Goal: Task Accomplishment & Management: Use online tool/utility

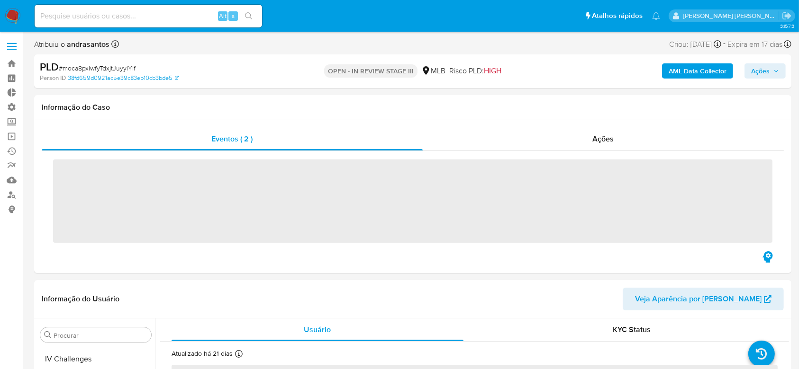
scroll to position [446, 0]
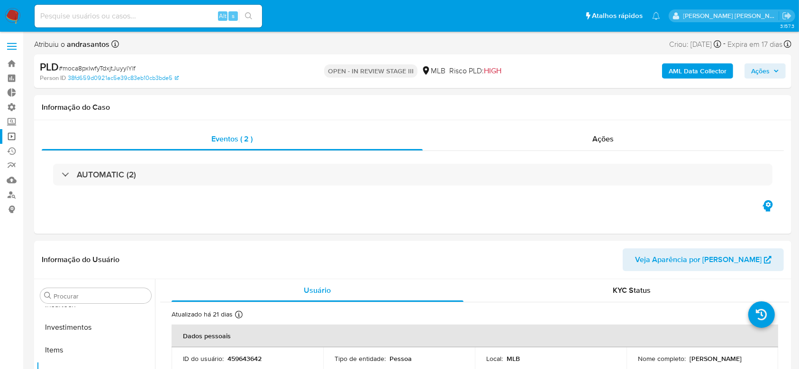
click at [14, 133] on link "Operações em massa" at bounding box center [56, 136] width 113 height 15
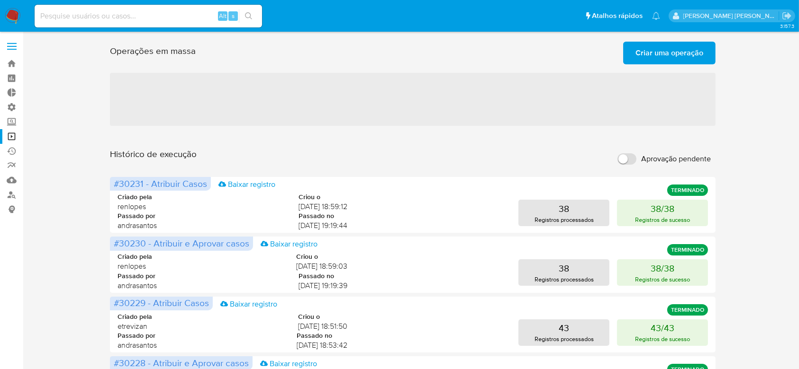
click at [644, 52] on span "Criar uma operação" at bounding box center [669, 53] width 68 height 21
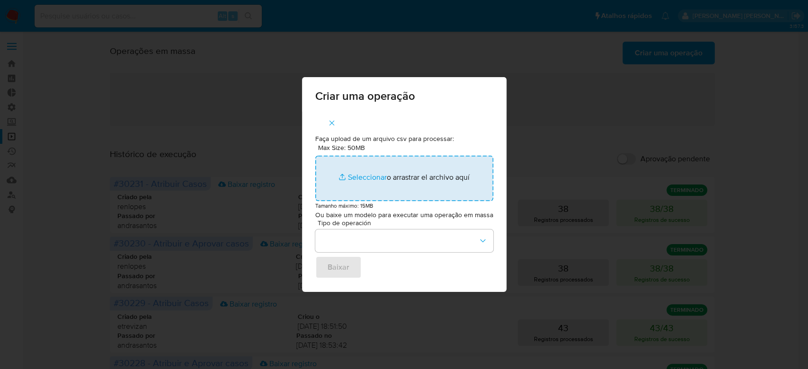
click at [370, 178] on input "Max Size: 50MB Seleccionar archivos" at bounding box center [404, 178] width 178 height 45
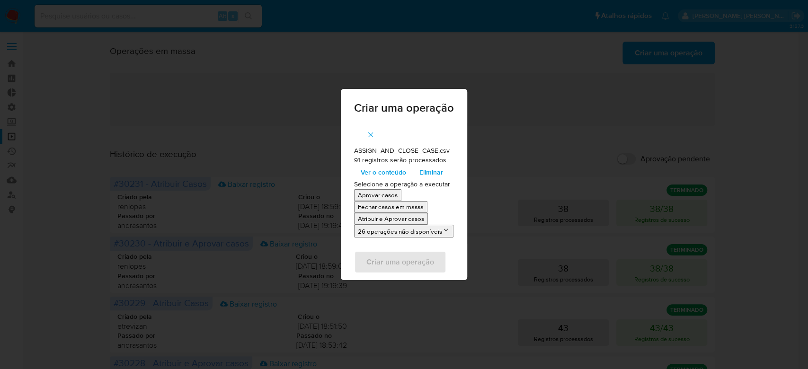
click at [402, 176] on span "Ver o conteúdo" at bounding box center [383, 172] width 45 height 13
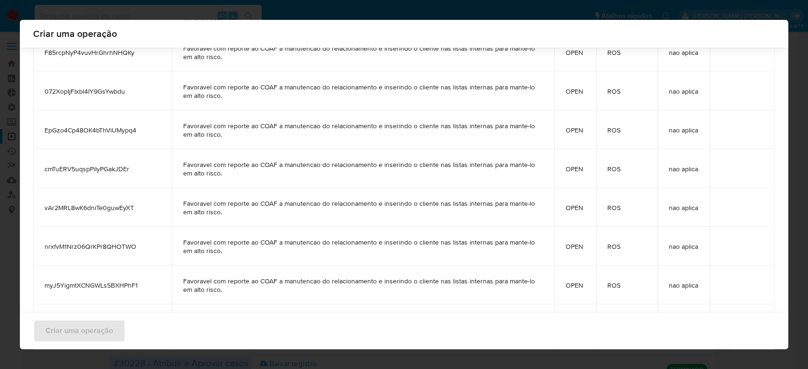
scroll to position [3385, 0]
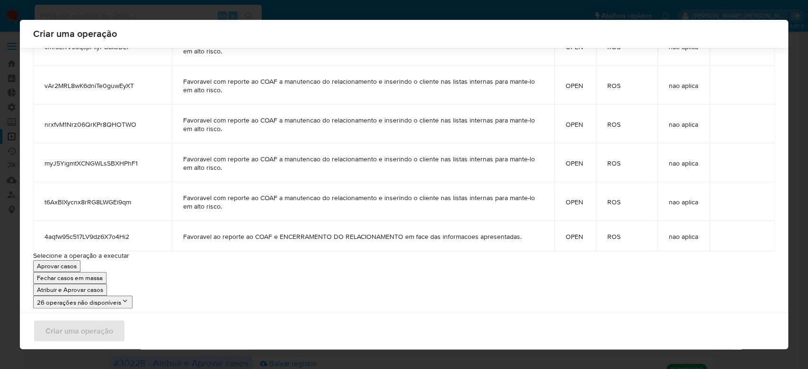
click at [89, 289] on p "Atribuir e Aprovar casos" at bounding box center [70, 290] width 66 height 9
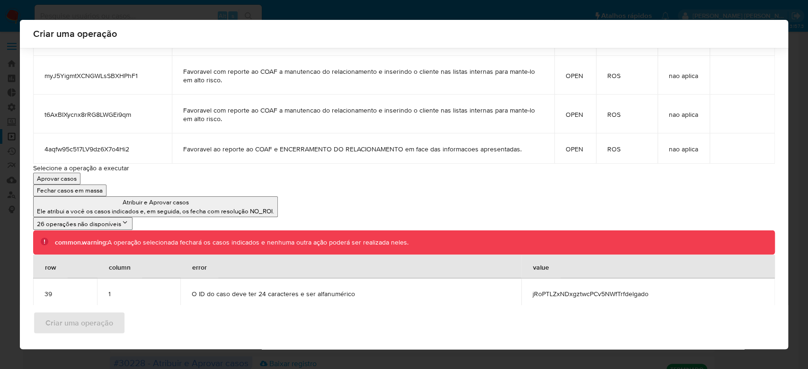
scroll to position [3481, 0]
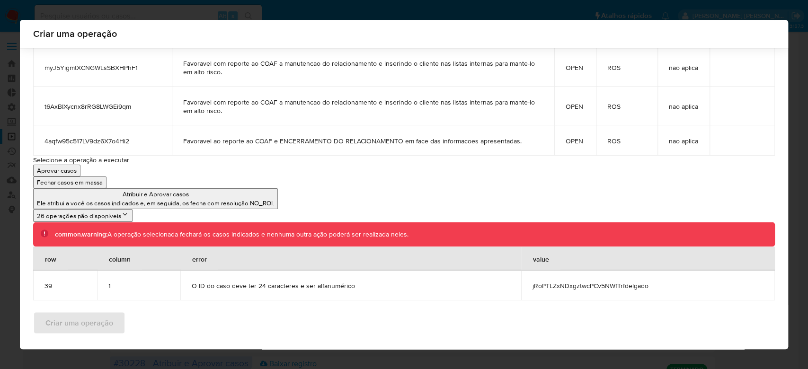
click at [533, 284] on span "jRoPTLZxNDxgztwcPCv5NWfTrfdelgado" at bounding box center [648, 286] width 231 height 9
copy span "jRoPTLZxNDxgztwcPCv5NWfTrfdelgado"
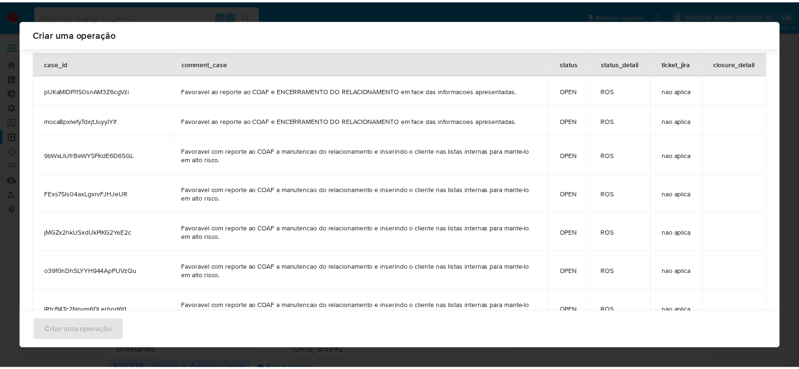
scroll to position [0, 0]
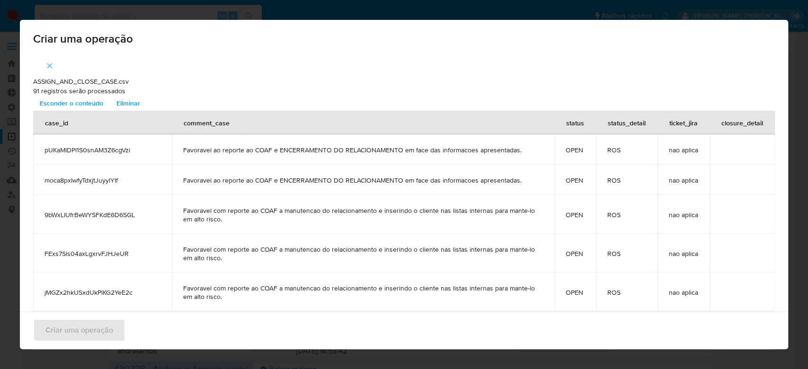
click at [45, 64] on icon "button" at bounding box center [49, 66] width 9 height 9
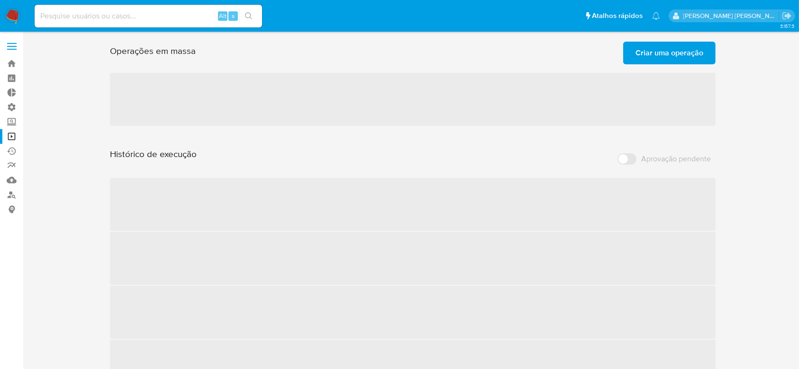
click at [640, 55] on span "Criar uma operação" at bounding box center [669, 53] width 68 height 21
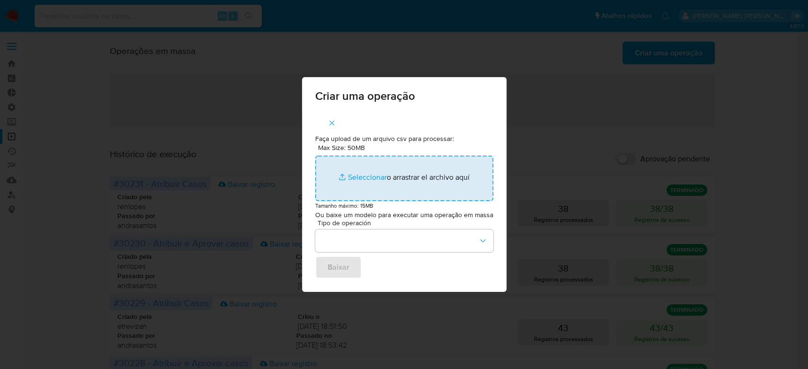
click at [368, 175] on input "Max Size: 50MB Seleccionar archivos" at bounding box center [404, 178] width 178 height 45
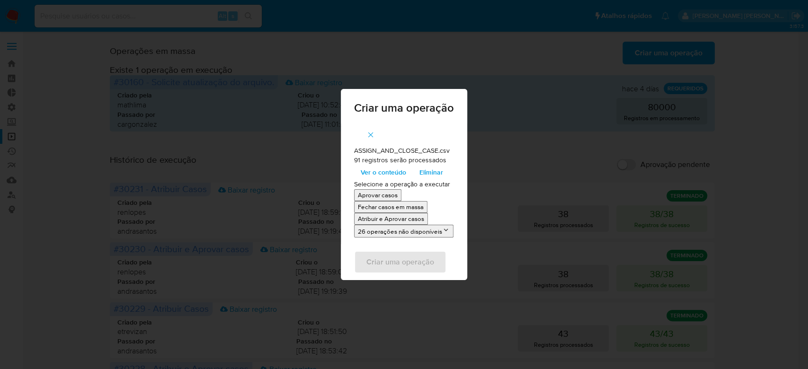
click at [378, 174] on span "Ver o conteúdo" at bounding box center [383, 172] width 45 height 13
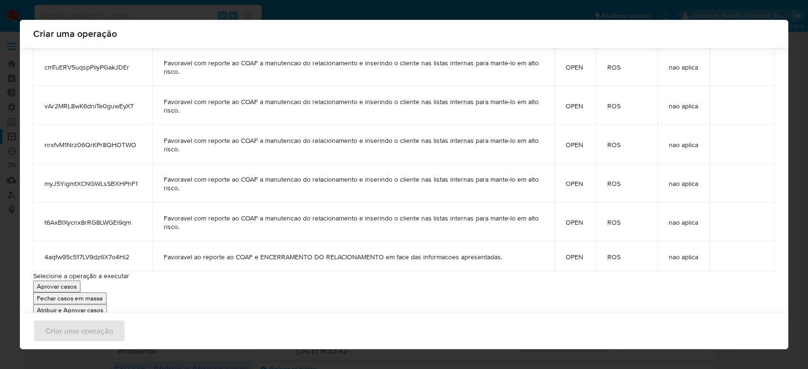
scroll to position [3385, 0]
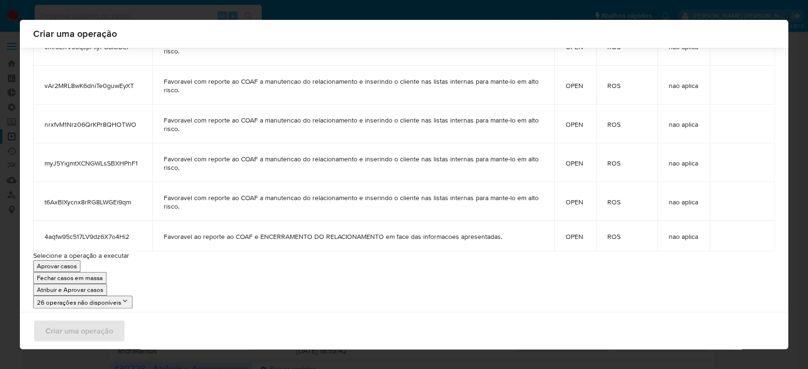
click at [66, 290] on p "Atribuir e Aprovar casos" at bounding box center [70, 290] width 66 height 9
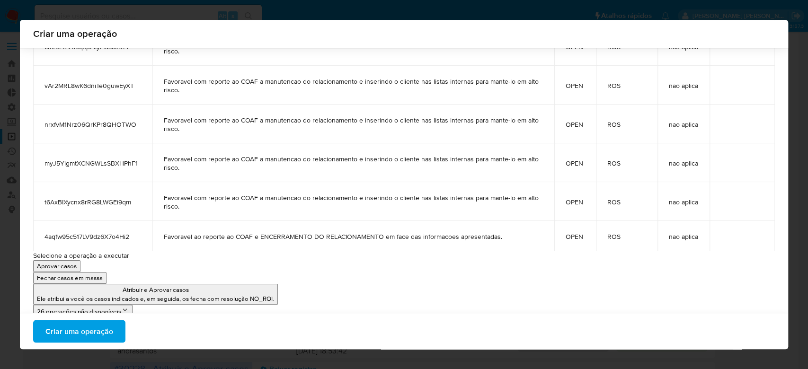
click at [64, 331] on span "Criar uma operação" at bounding box center [79, 331] width 68 height 21
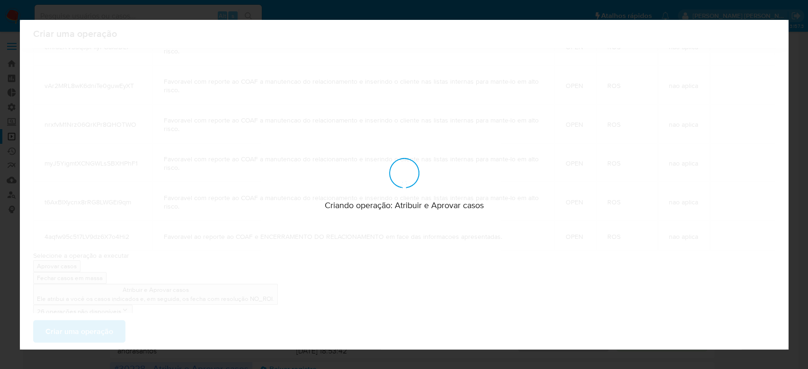
scroll to position [0, 0]
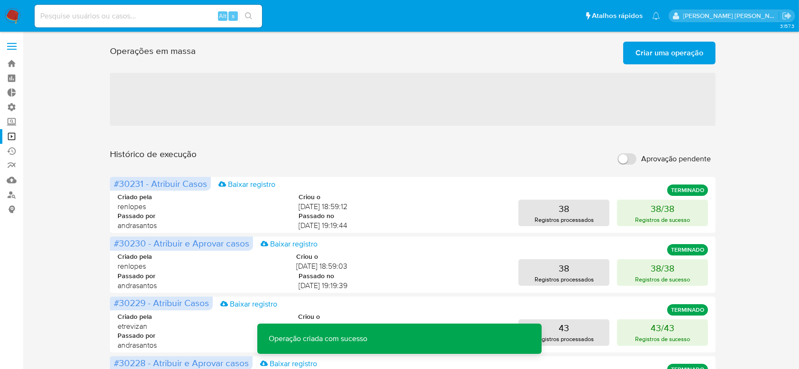
click at [663, 55] on span "Criar uma operação" at bounding box center [669, 53] width 68 height 21
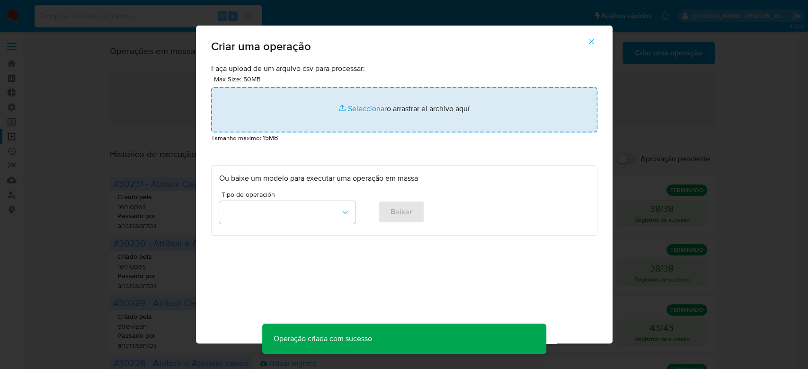
click at [372, 108] on input "file" at bounding box center [404, 109] width 386 height 45
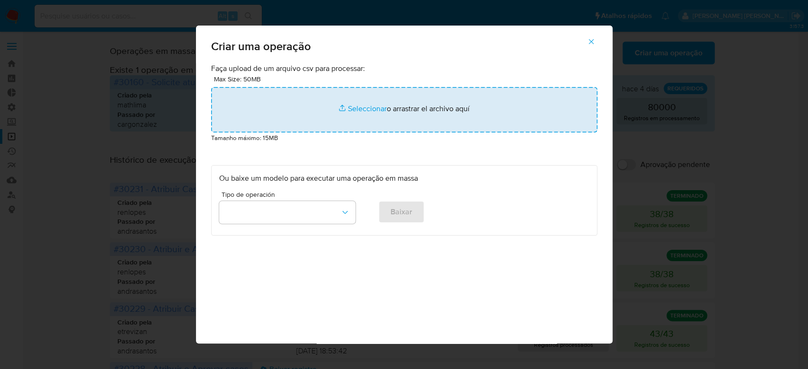
click at [368, 108] on input "file" at bounding box center [404, 109] width 386 height 45
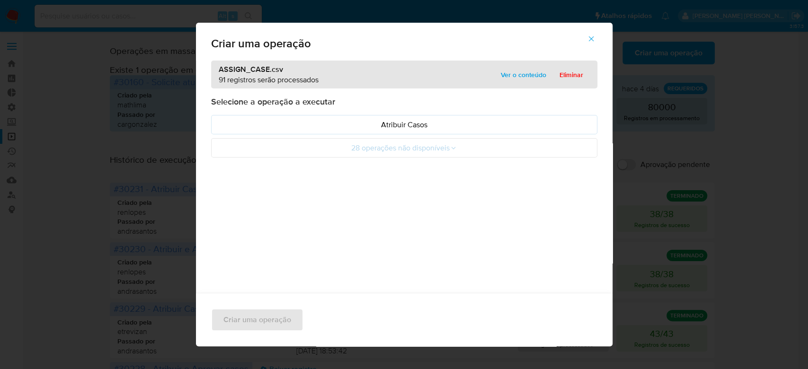
click at [515, 71] on span "Ver o conteúdo" at bounding box center [523, 74] width 45 height 13
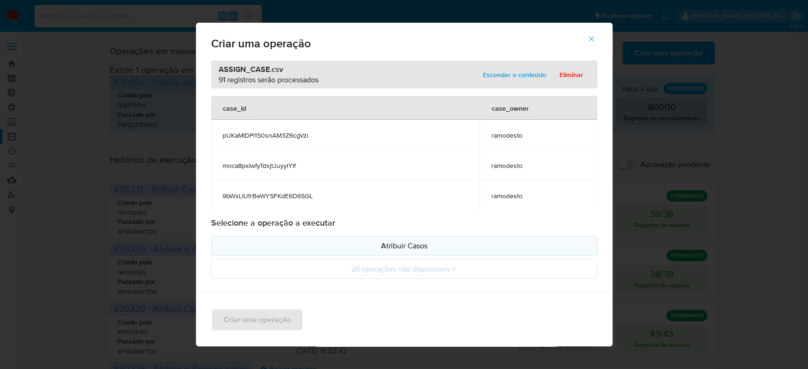
click at [413, 242] on p "Atribuir Casos" at bounding box center [404, 246] width 370 height 11
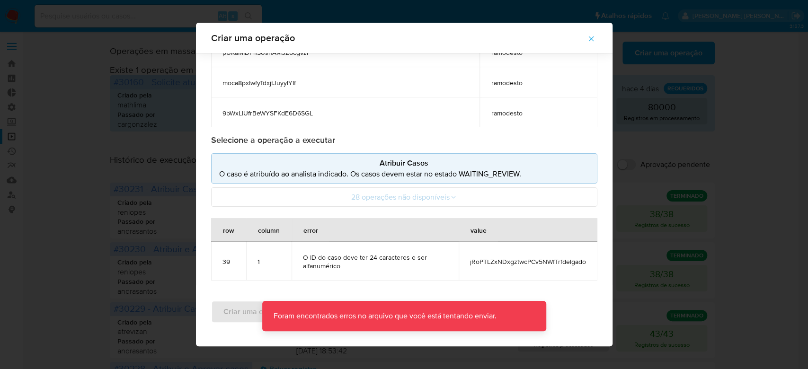
scroll to position [76, 0]
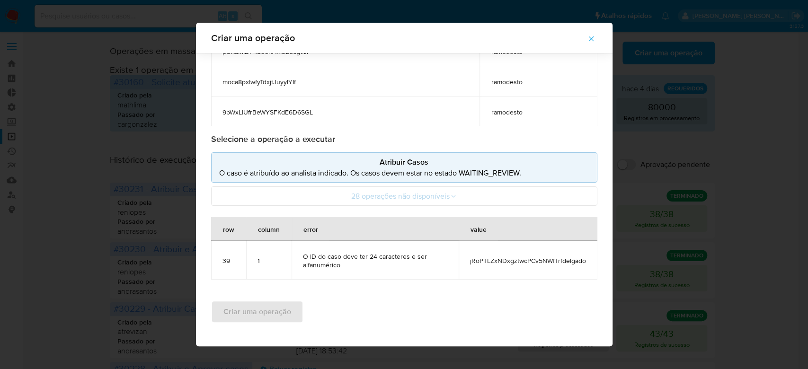
click at [601, 41] on button "button" at bounding box center [591, 38] width 33 height 23
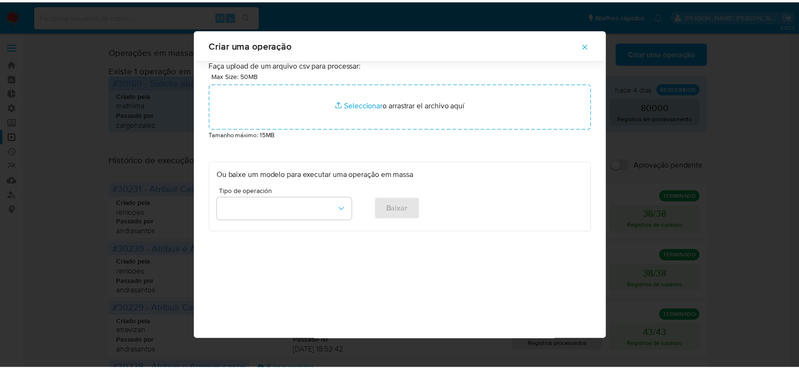
scroll to position [0, 0]
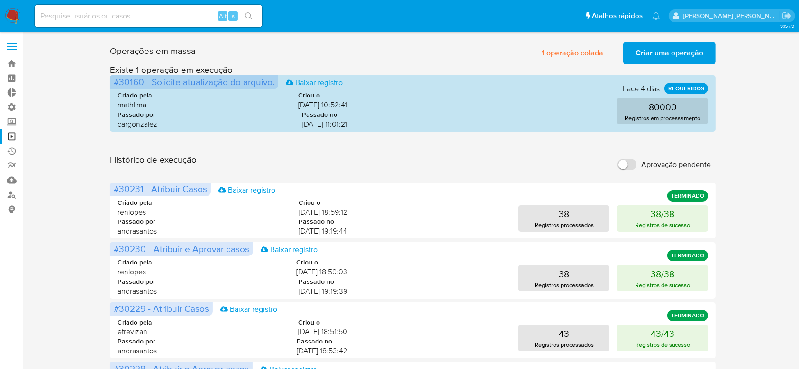
click at [658, 56] on span "Criar uma operação" at bounding box center [669, 53] width 68 height 21
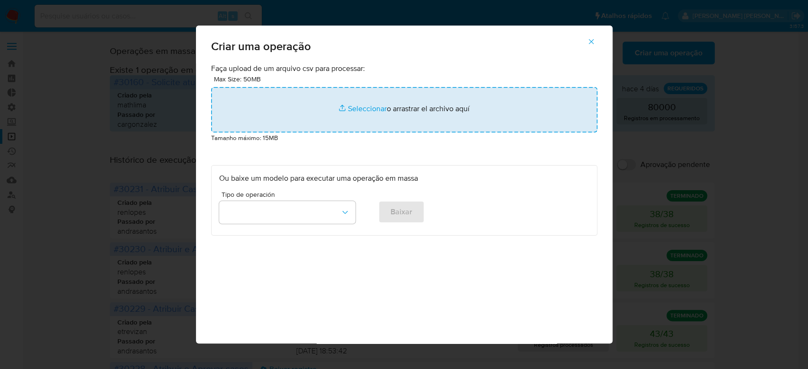
click at [375, 104] on input "file" at bounding box center [404, 109] width 386 height 45
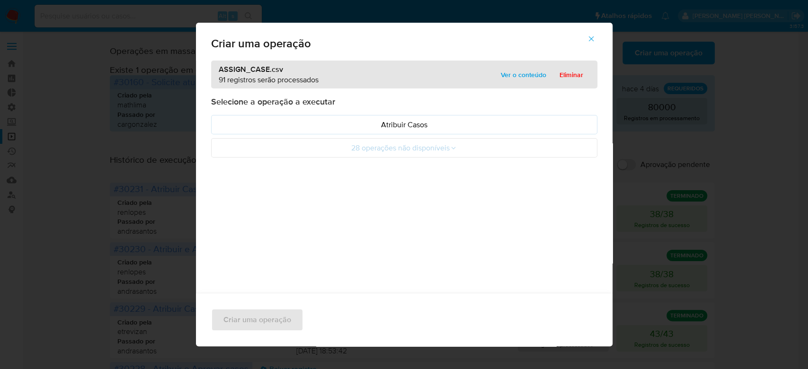
click at [509, 78] on span "Ver o conteúdo" at bounding box center [523, 74] width 45 height 13
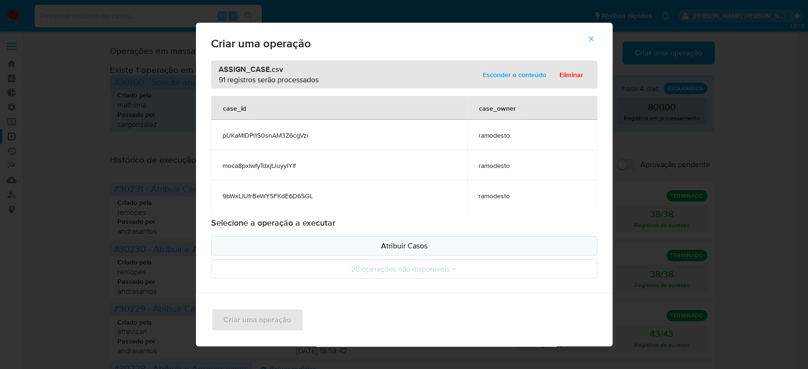
click at [383, 247] on p "Atribuir Casos" at bounding box center [404, 246] width 370 height 11
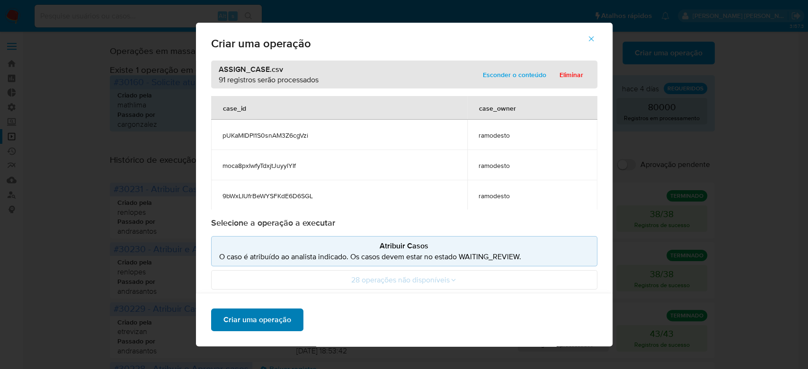
click at [283, 319] on span "Criar uma operação" at bounding box center [258, 320] width 68 height 21
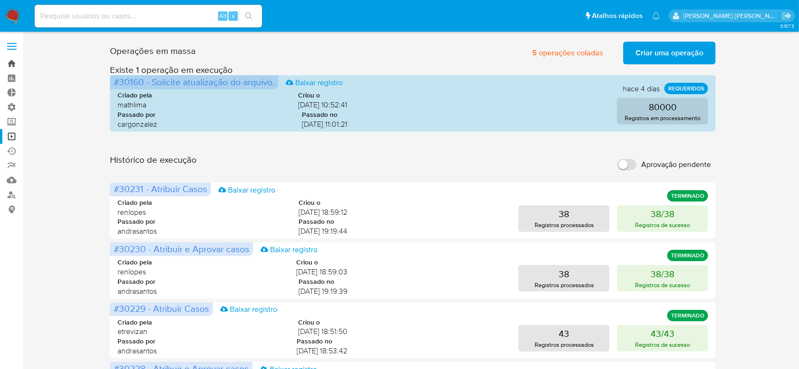
click at [12, 66] on link "Bandeja" at bounding box center [56, 63] width 113 height 15
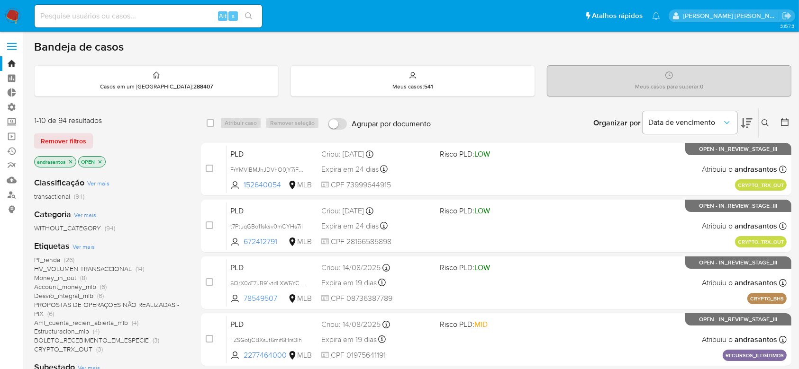
click at [71, 163] on icon "close-filter" at bounding box center [71, 162] width 6 height 6
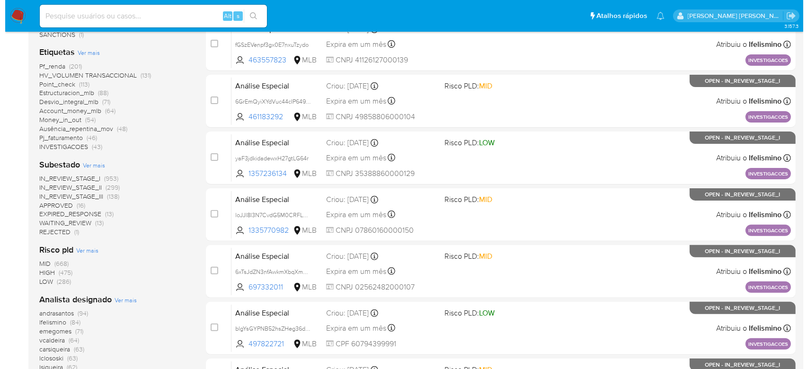
scroll to position [252, 0]
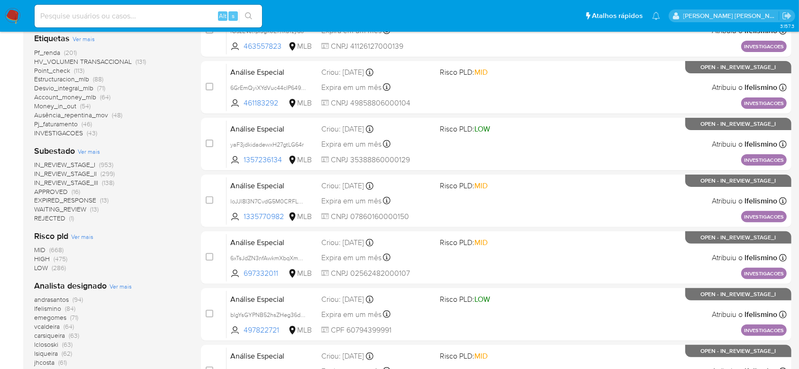
click at [93, 148] on span "Ver mais" at bounding box center [89, 151] width 22 height 9
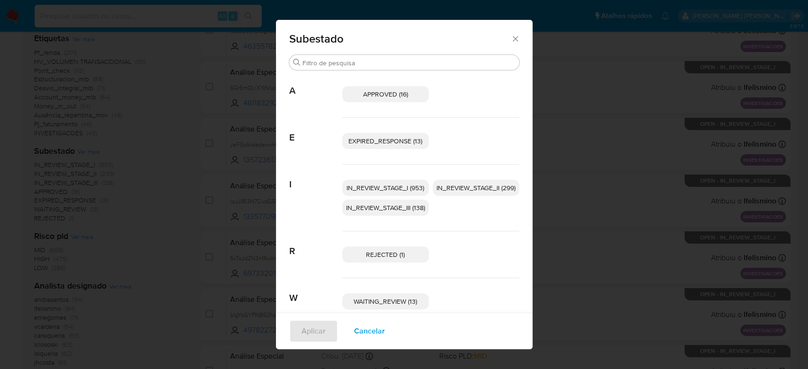
click at [373, 182] on p "IN_REVIEW_STAGE_I (953)" at bounding box center [385, 188] width 87 height 16
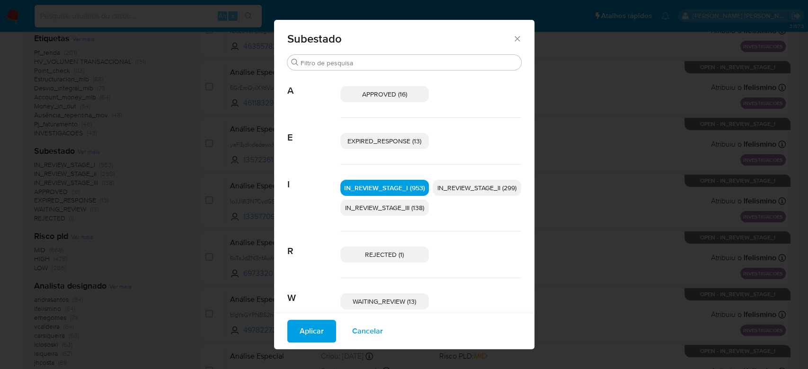
click at [465, 189] on span "IN_REVIEW_STAGE_II (299)" at bounding box center [477, 187] width 79 height 9
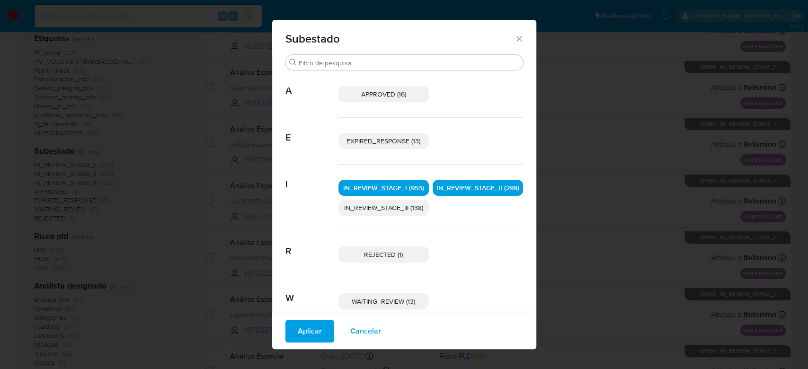
click at [311, 334] on span "Aplicar" at bounding box center [310, 331] width 24 height 21
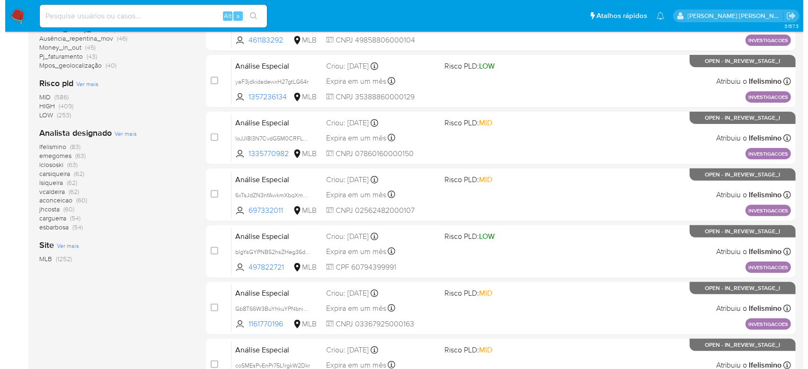
scroll to position [189, 0]
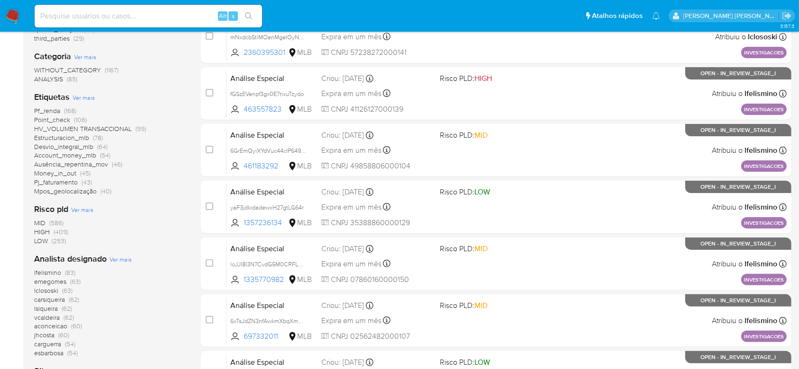
click at [116, 256] on span "Ver mais" at bounding box center [120, 259] width 22 height 9
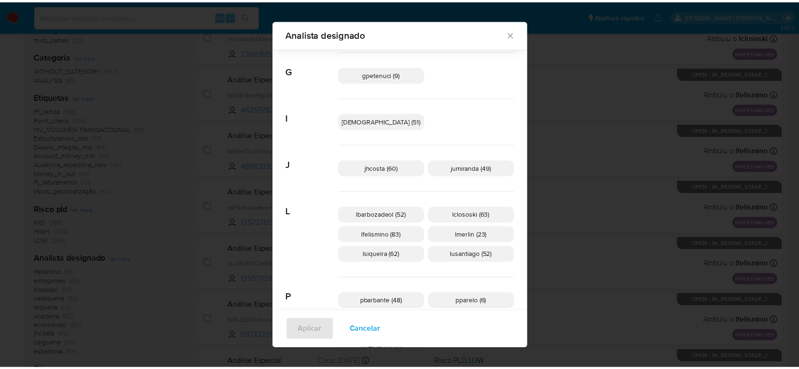
scroll to position [303, 0]
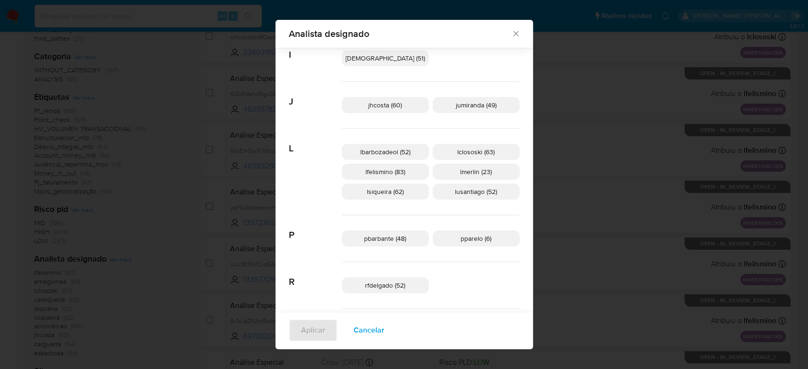
drag, startPoint x: 482, startPoint y: 36, endPoint x: 427, endPoint y: 61, distance: 59.6
click at [512, 38] on icon "Fechar" at bounding box center [516, 33] width 9 height 9
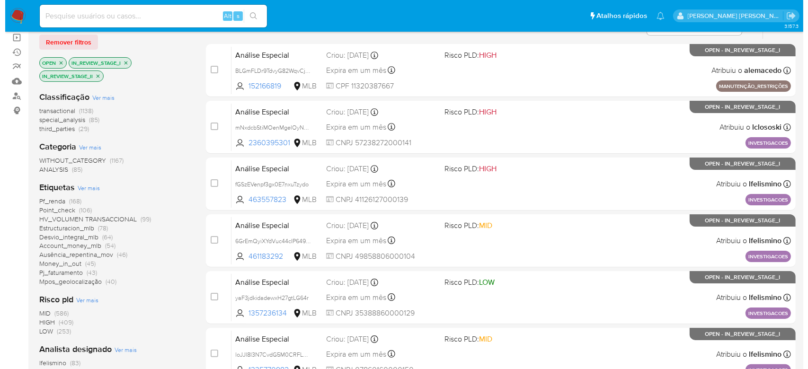
scroll to position [189, 0]
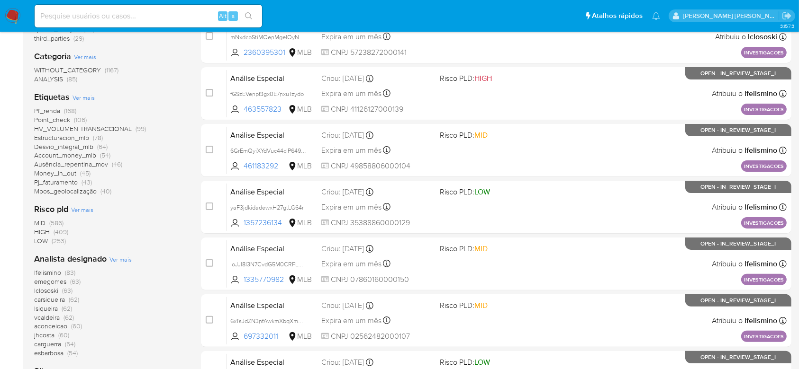
click at [113, 256] on span "Ver mais" at bounding box center [120, 259] width 22 height 9
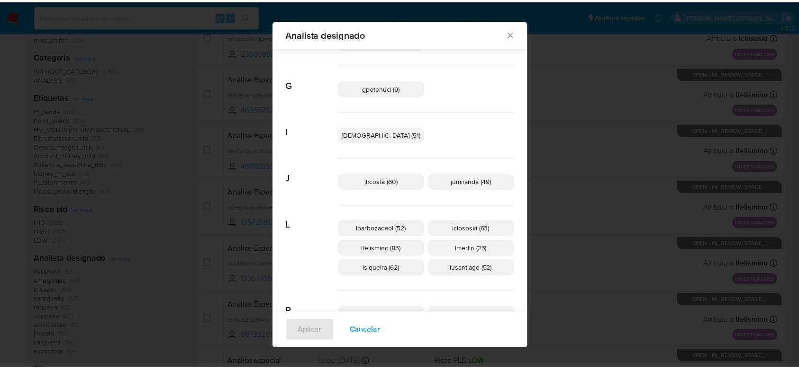
scroll to position [246, 0]
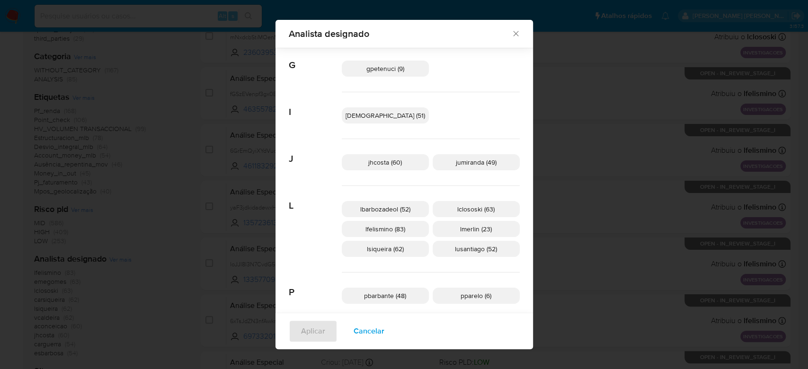
click at [512, 36] on icon "Fechar" at bounding box center [516, 33] width 9 height 9
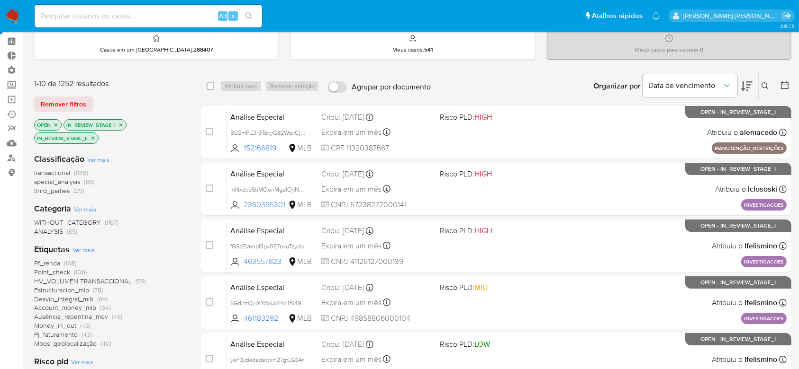
scroll to position [0, 0]
